Goal: Communication & Community: Answer question/provide support

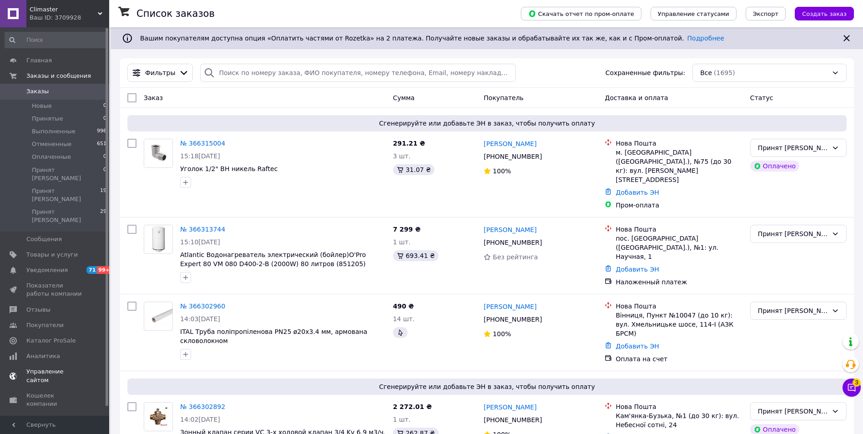
click at [39, 306] on span "Отзывы" at bounding box center [38, 310] width 24 height 8
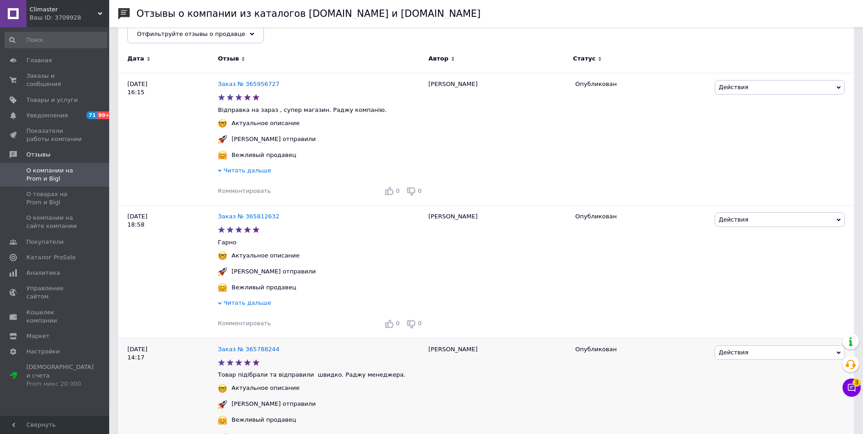
scroll to position [136, 0]
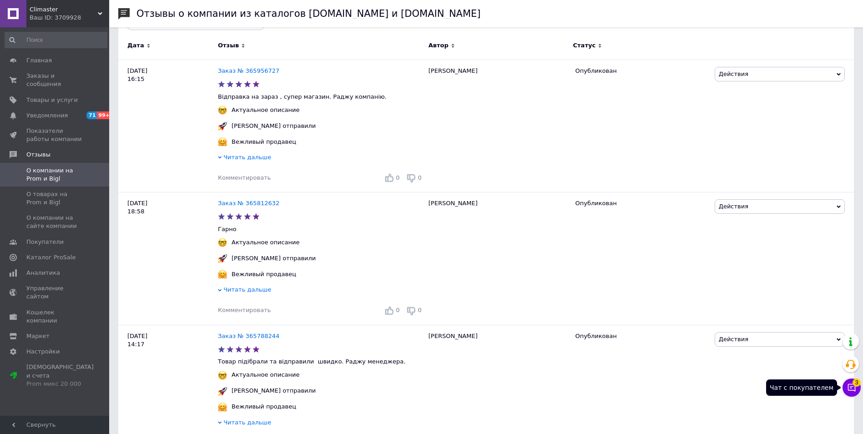
click at [858, 383] on span "3" at bounding box center [857, 382] width 8 height 8
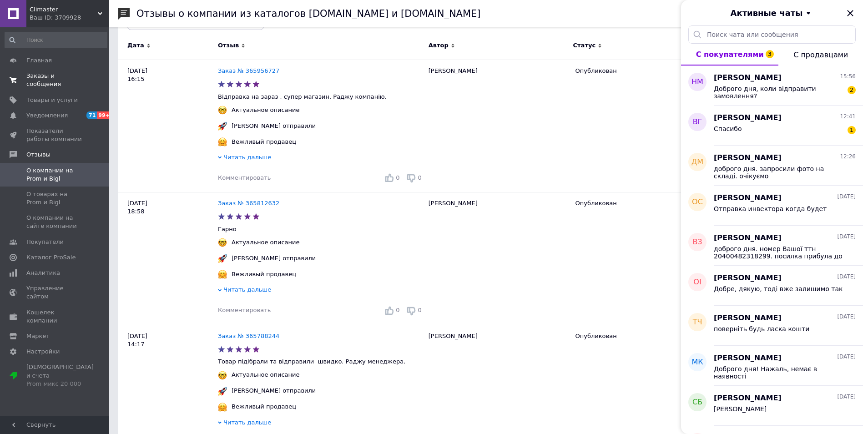
click at [45, 76] on span "Заказы и сообщения" at bounding box center [55, 80] width 58 height 16
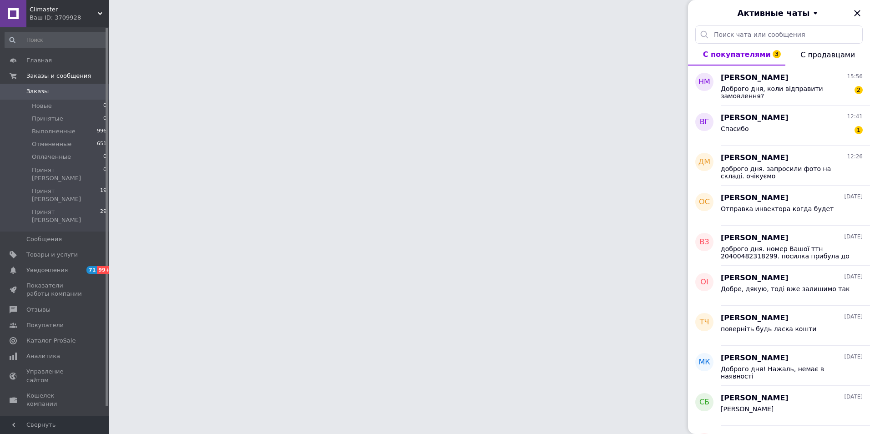
click at [860, 11] on icon "Закрыть" at bounding box center [857, 13] width 11 height 11
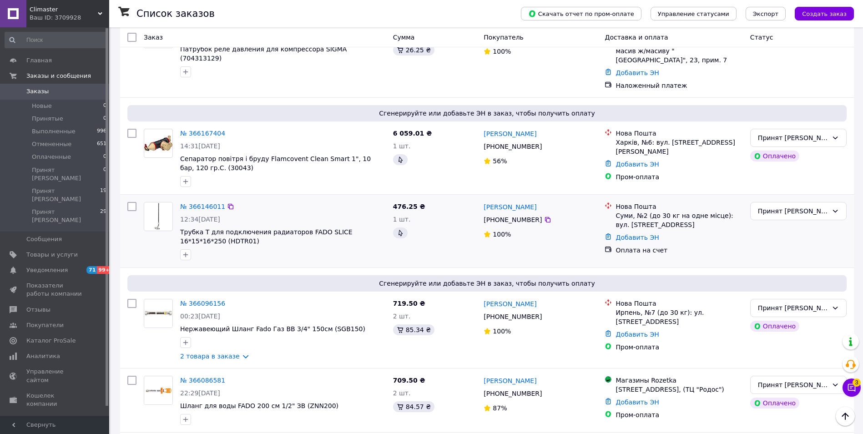
scroll to position [773, 0]
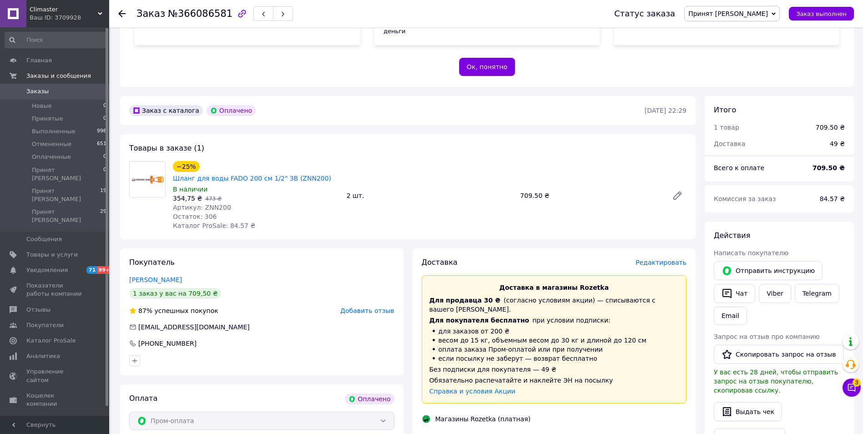
scroll to position [182, 0]
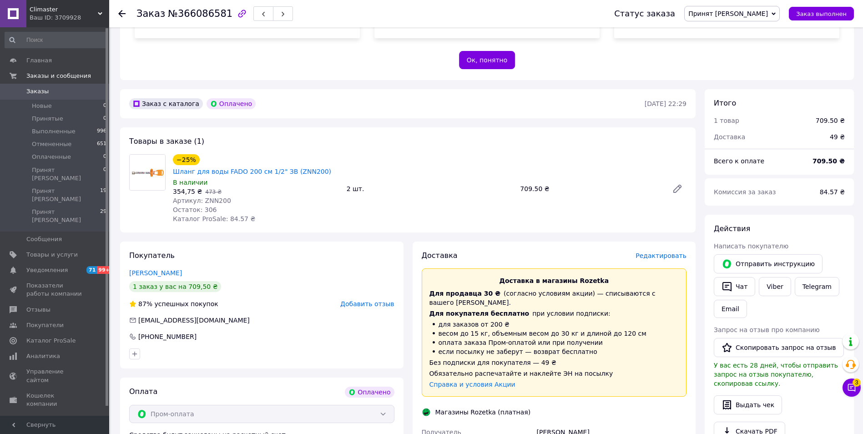
click at [212, 197] on span "Артикул: ZNN200" at bounding box center [202, 200] width 58 height 7
copy span "ZNN200"
click at [287, 205] on div "Остаток: 306" at bounding box center [256, 209] width 167 height 9
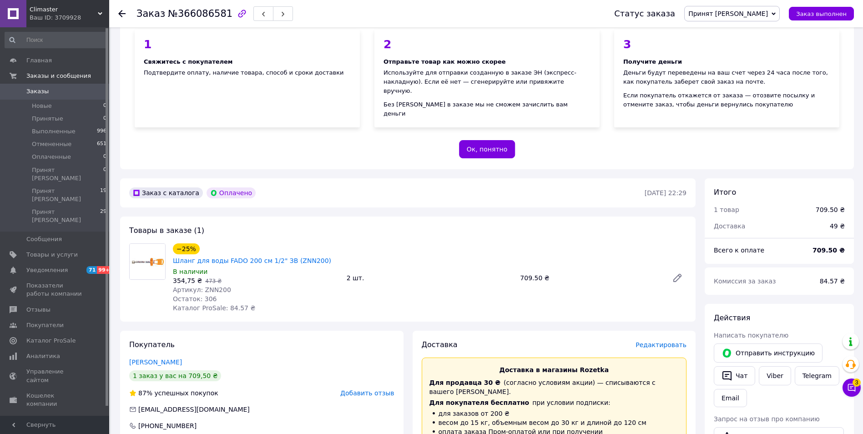
scroll to position [91, 0]
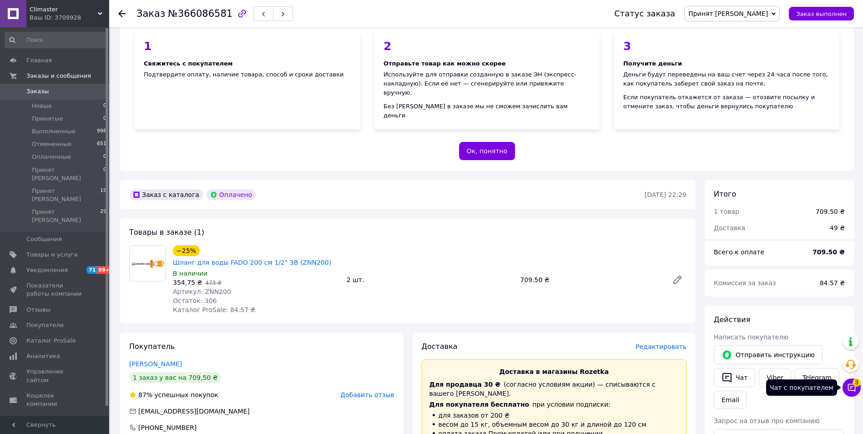
click at [852, 389] on icon at bounding box center [851, 387] width 9 height 9
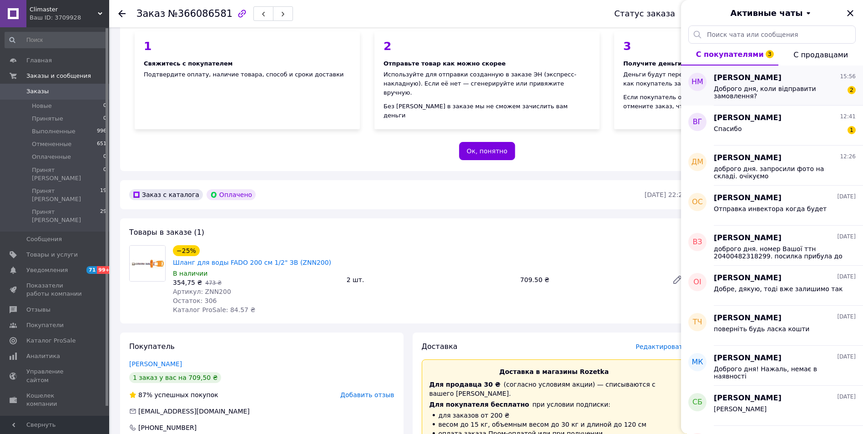
click at [788, 98] on div "НАТАЛИ Мельниченко 15:56 Доброго дня, коли відправити замовлення? 2" at bounding box center [788, 86] width 149 height 40
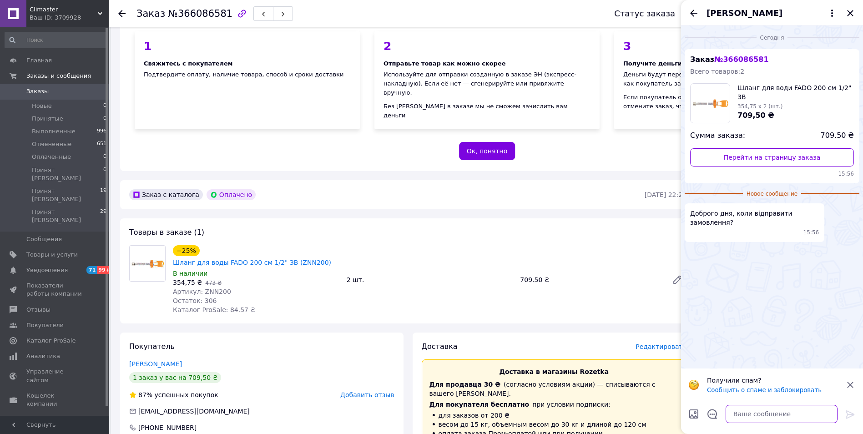
click at [756, 413] on textarea at bounding box center [782, 414] width 112 height 18
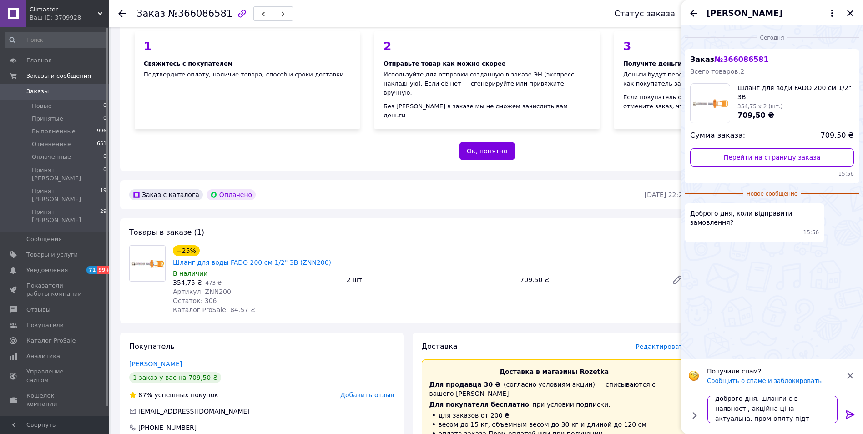
scroll to position [1, 0]
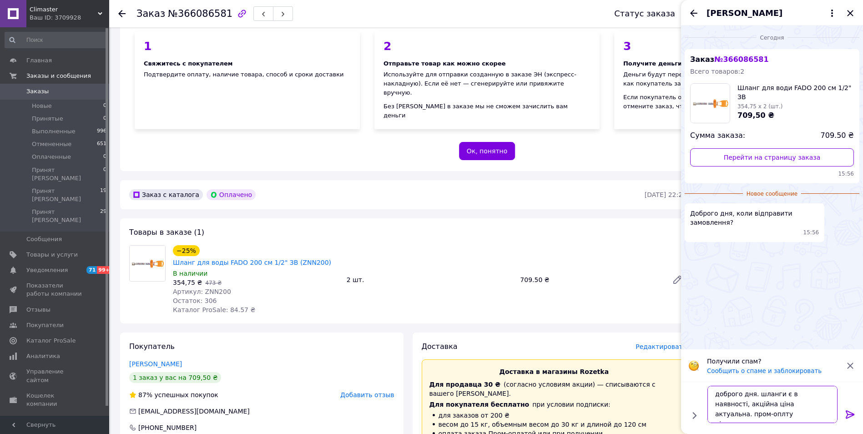
type textarea "доброго дня. шланги є в наявності, акційна ціна актуальна. пром-оплту підтвердж…"
click at [853, 410] on icon at bounding box center [850, 414] width 11 height 11
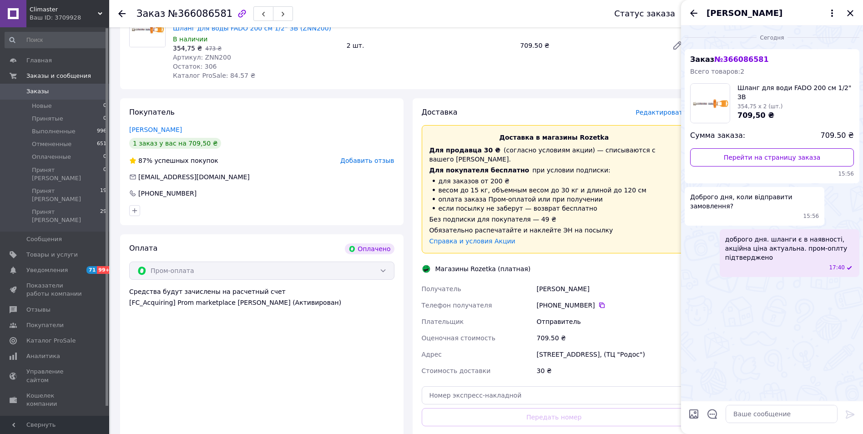
scroll to position [470, 0]
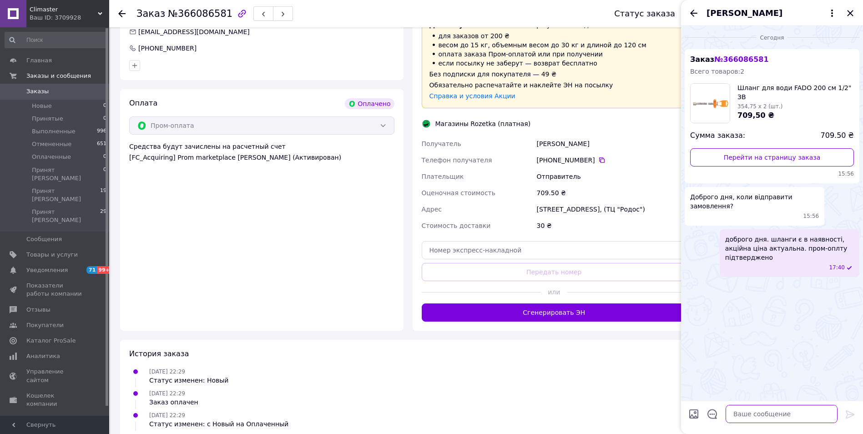
drag, startPoint x: 765, startPoint y: 407, endPoint x: 767, endPoint y: 414, distance: 6.6
click at [767, 413] on textarea at bounding box center [782, 414] width 112 height 18
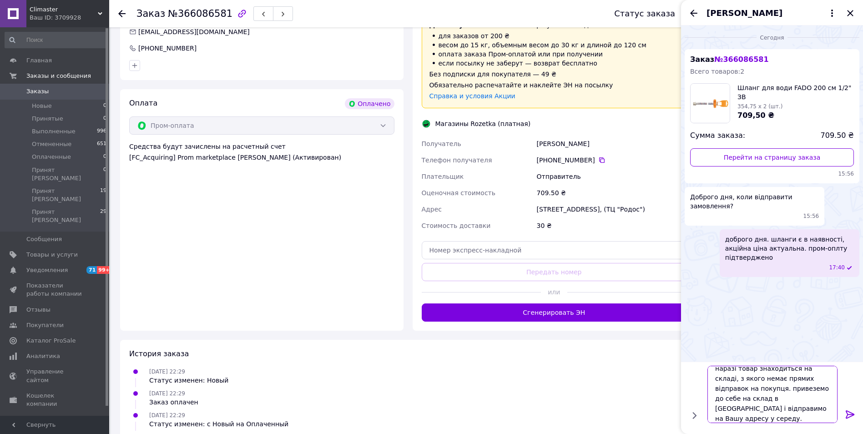
scroll to position [1, 0]
click at [738, 404] on textarea "наразі товар знаходиться на складі, з якого немає прямих відправок на покупця. …" at bounding box center [772, 389] width 130 height 67
click at [739, 415] on textarea "наразі товар знаходиться на складі, з якого немає прямих відправок на покупця. …" at bounding box center [772, 389] width 130 height 67
type textarea "наразі товар знаходиться на складі, з якого немає прямих відправок на покупця. …"
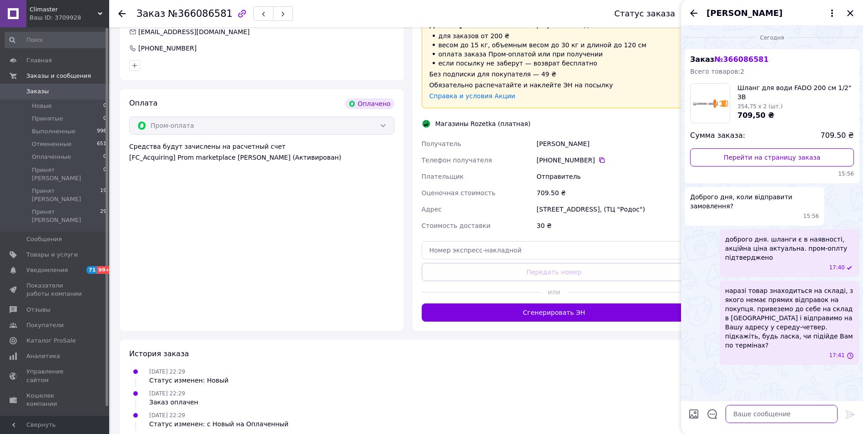
scroll to position [0, 0]
click at [846, 11] on icon "Закрыть" at bounding box center [850, 13] width 11 height 11
